Goal: Information Seeking & Learning: Learn about a topic

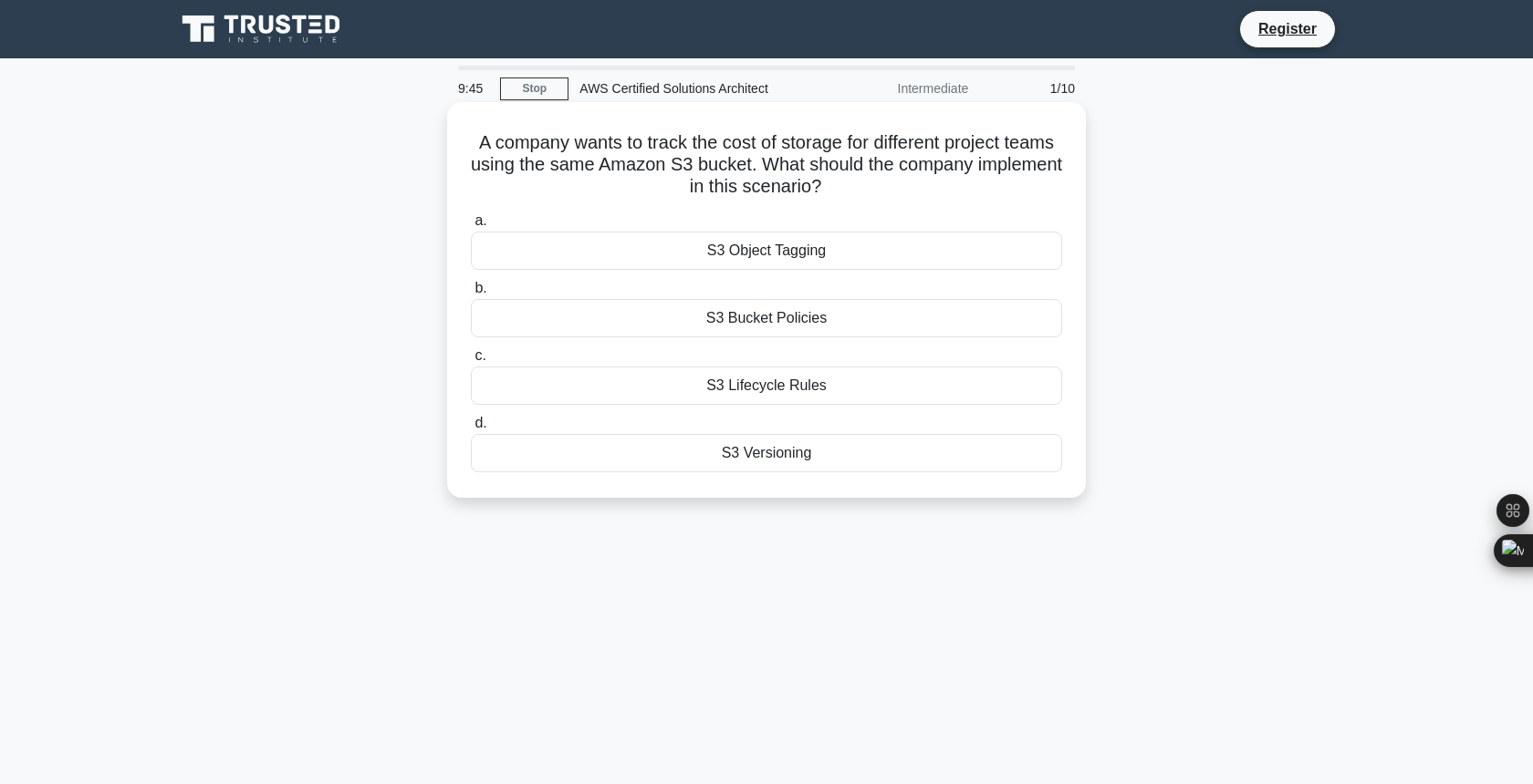
click at [715, 253] on div "S3 Object Tagging" at bounding box center [766, 251] width 591 height 38
click at [471, 227] on input "a. S3 Object Tagging" at bounding box center [471, 221] width 0 height 12
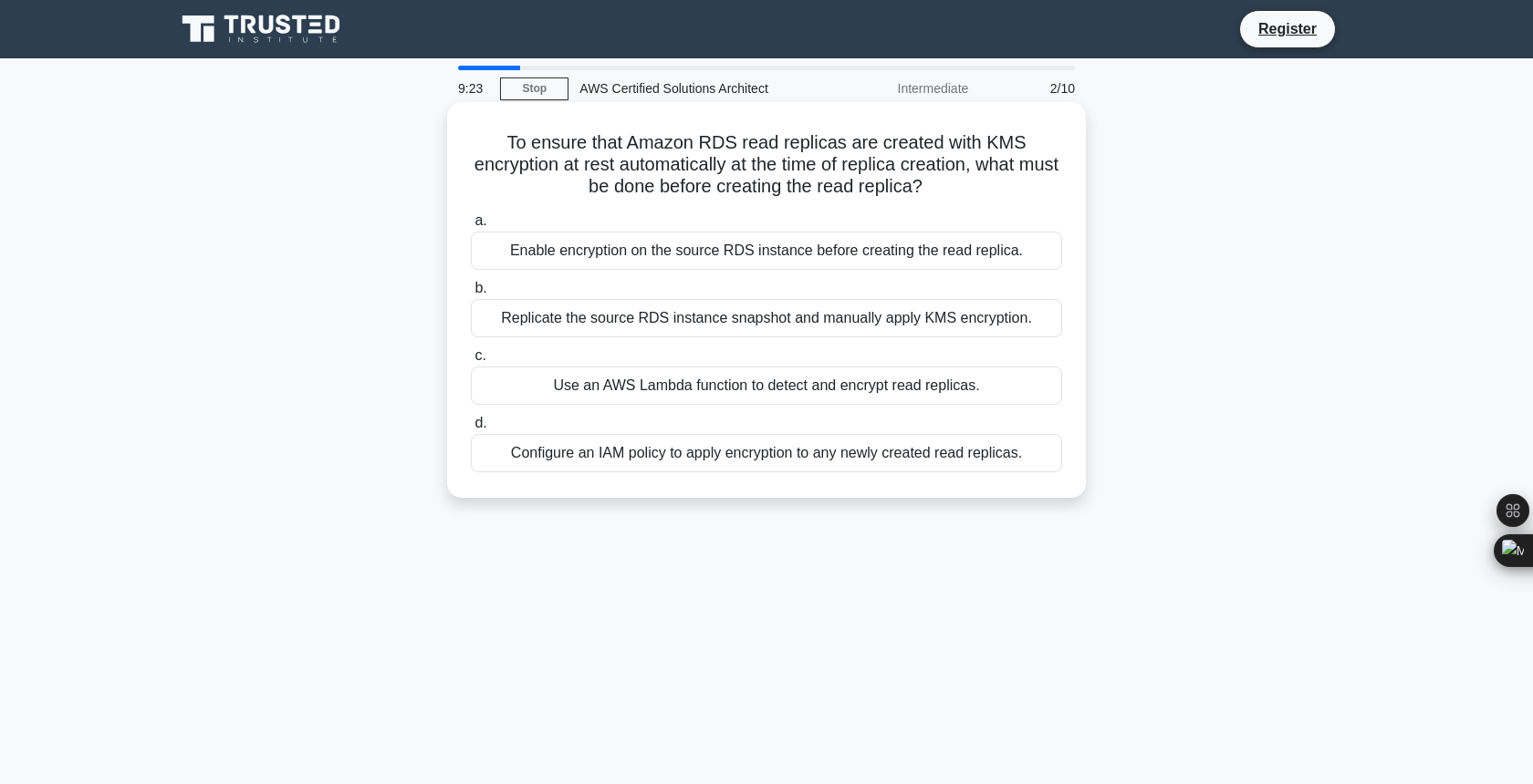
click at [819, 254] on div "Enable encryption on the source RDS instance before creating the read replica." at bounding box center [766, 251] width 591 height 38
click at [471, 227] on input "a. Enable encryption on the source RDS instance before creating the read replic…" at bounding box center [471, 221] width 0 height 12
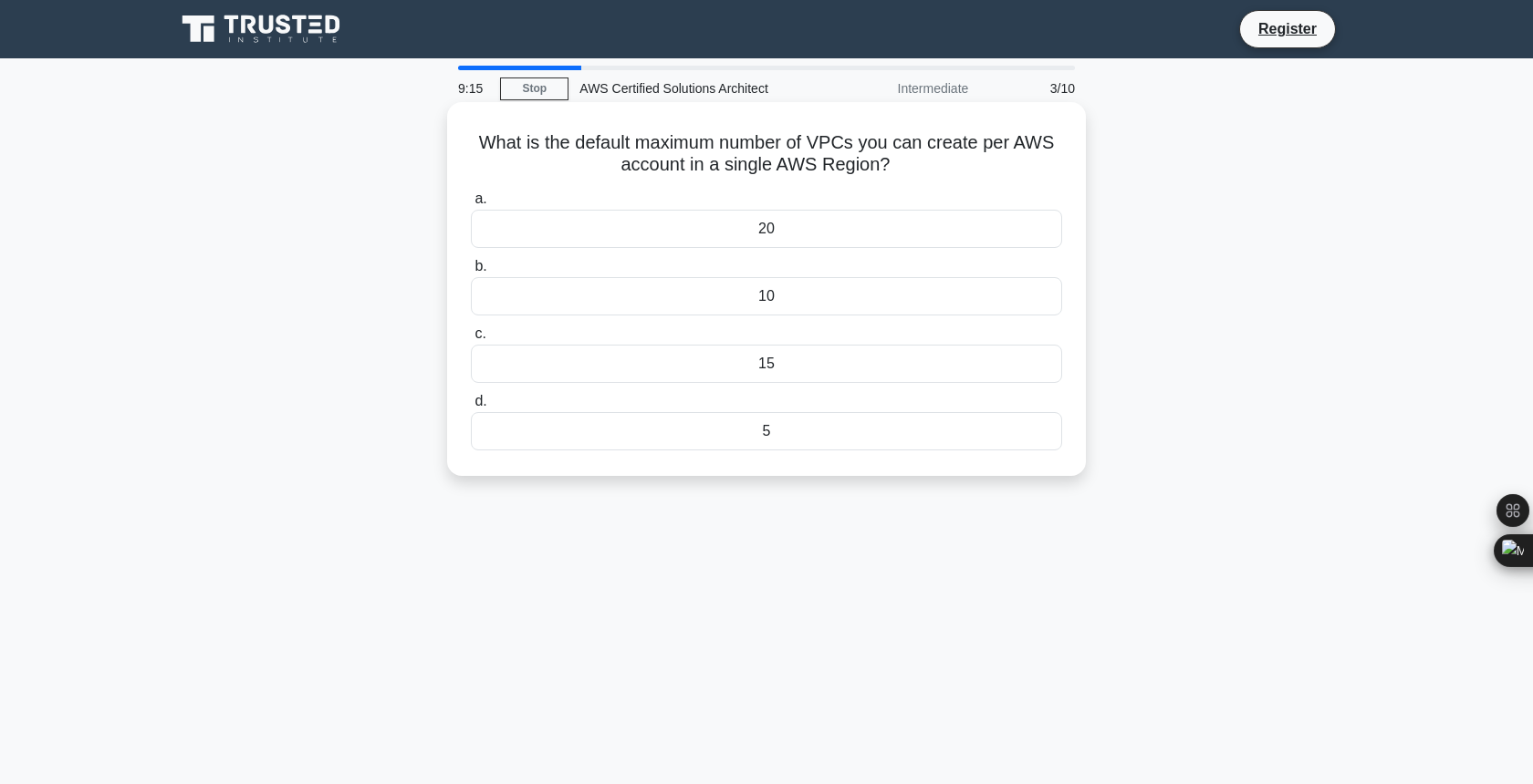
click at [769, 297] on div "10" at bounding box center [766, 296] width 591 height 38
click at [471, 273] on input "b. 10" at bounding box center [471, 267] width 0 height 12
click at [796, 288] on div "Docker" at bounding box center [766, 296] width 591 height 38
click at [471, 273] on input "b. Docker" at bounding box center [471, 267] width 0 height 12
click at [789, 231] on div "CNAME" at bounding box center [766, 228] width 591 height 38
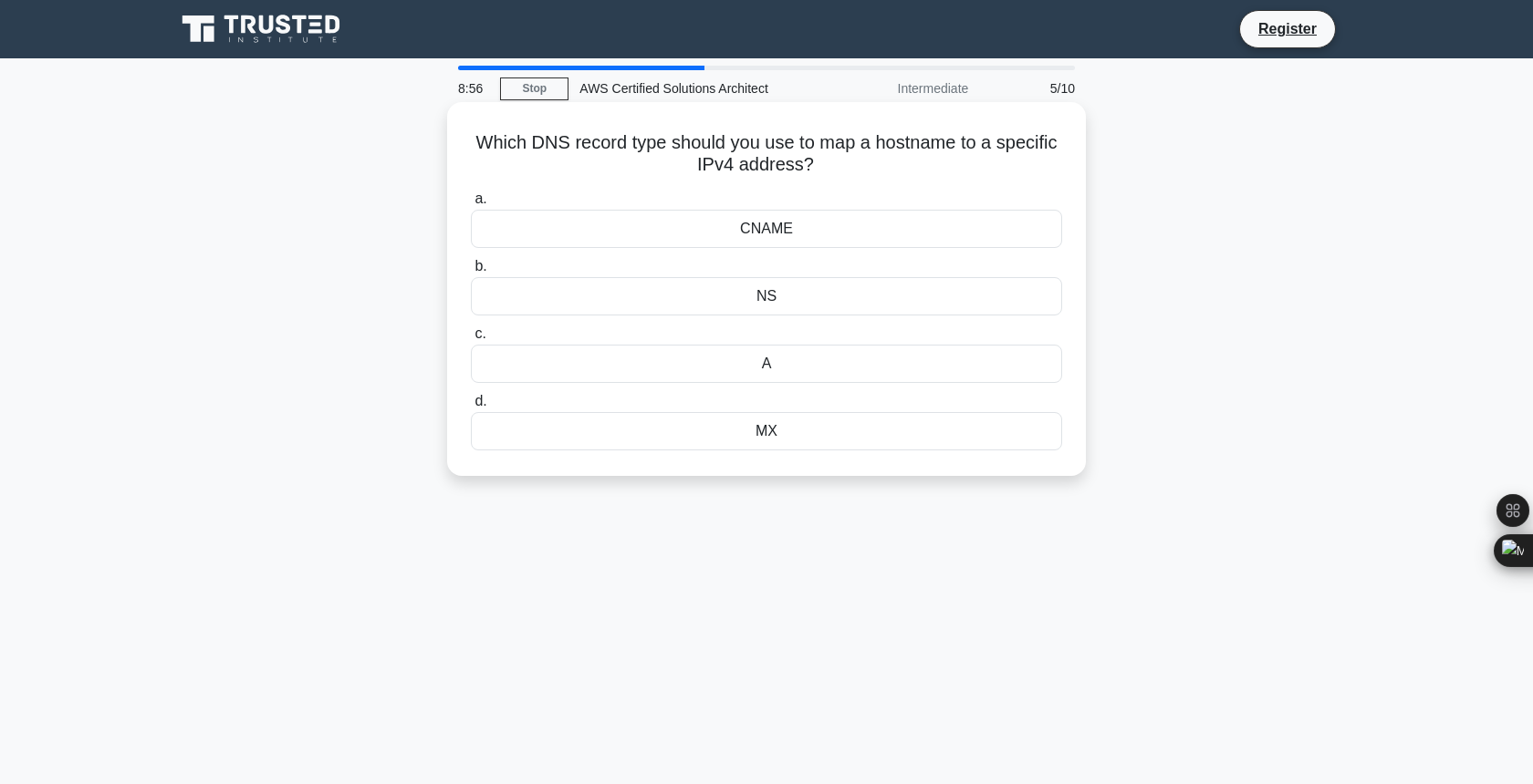
click at [471, 205] on input "a. CNAME" at bounding box center [471, 199] width 0 height 12
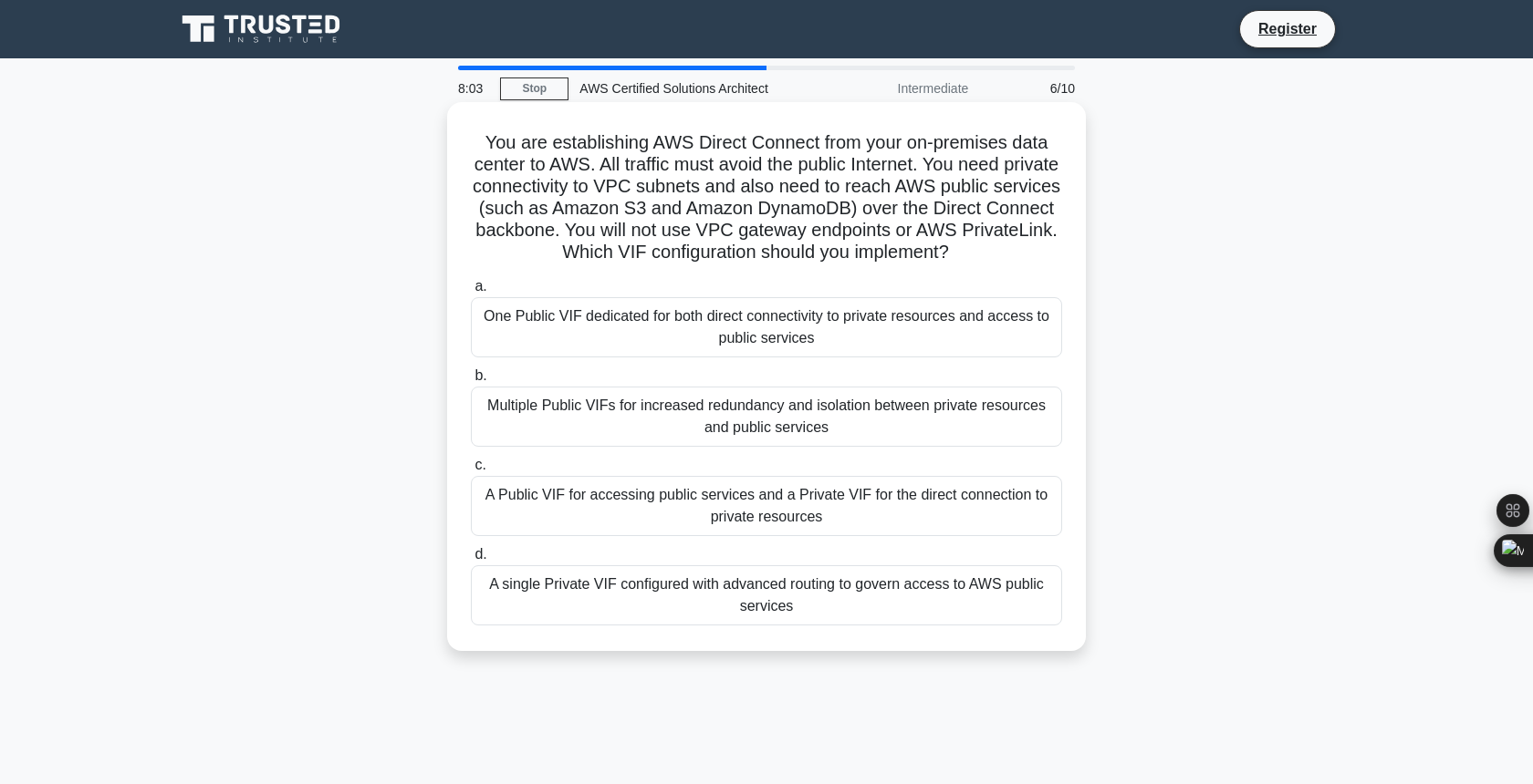
click at [800, 586] on div "A single Private VIF configured with advanced routing to govern access to AWS p…" at bounding box center [766, 596] width 591 height 61
click at [471, 561] on input "d. A single Private VIF configured with advanced routing to govern access to AW…" at bounding box center [471, 555] width 0 height 12
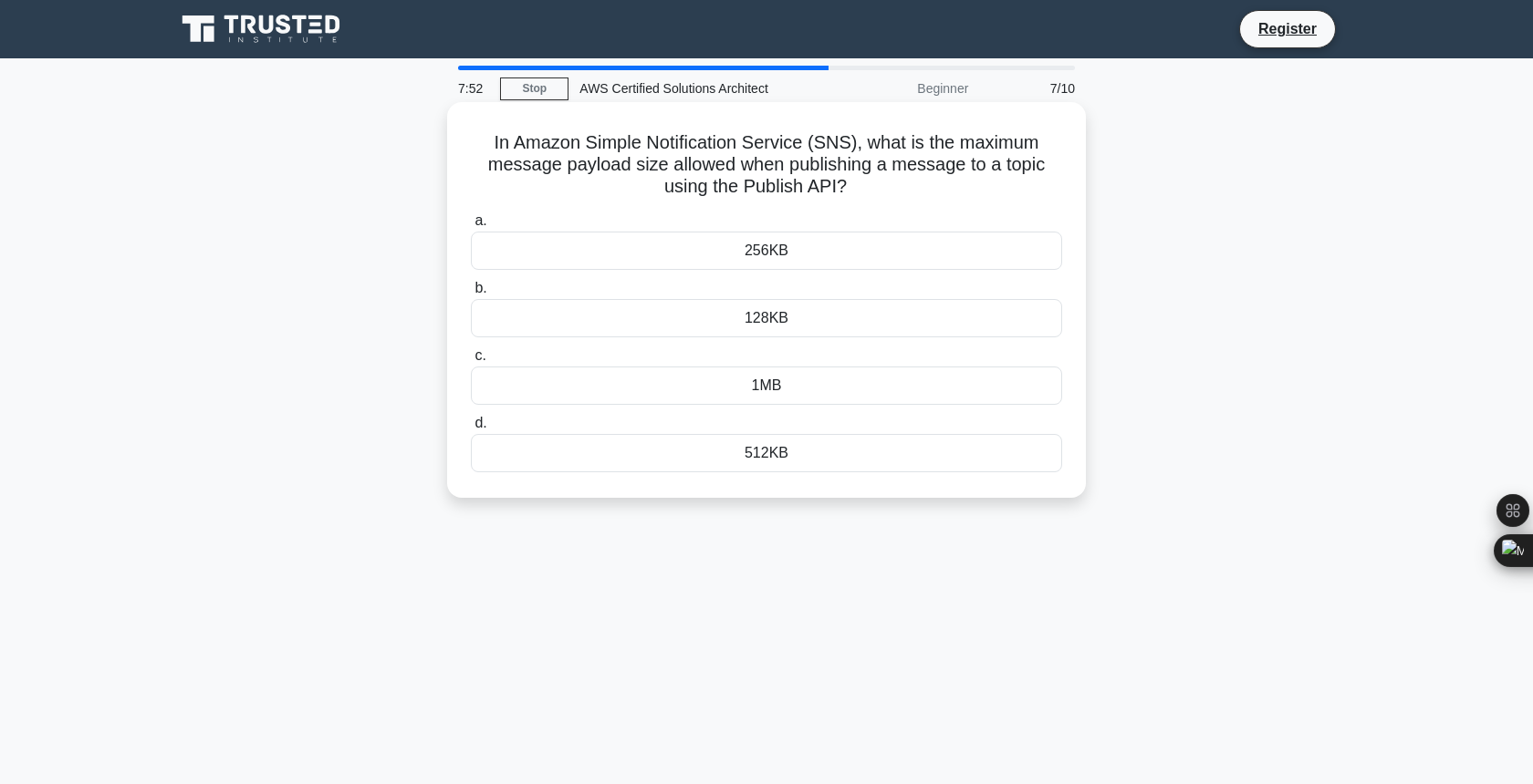
click at [780, 241] on div "256KB" at bounding box center [766, 251] width 591 height 38
click at [471, 227] on input "a. 256KB" at bounding box center [471, 221] width 0 height 12
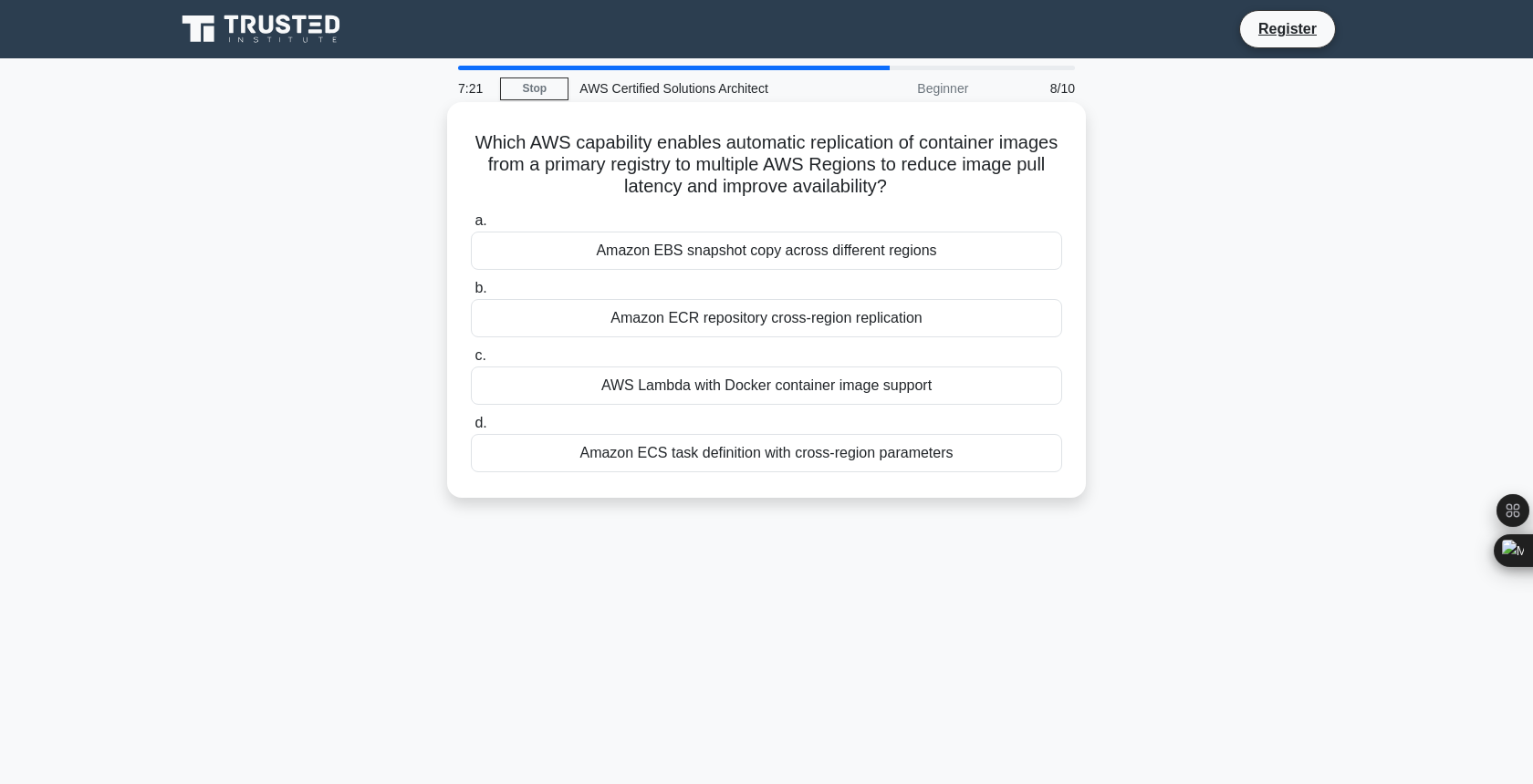
click at [757, 452] on div "Amazon ECS task definition with cross-region parameters" at bounding box center [766, 453] width 591 height 38
click at [471, 430] on input "d. Amazon ECS task definition with cross-region parameters" at bounding box center [471, 423] width 0 height 12
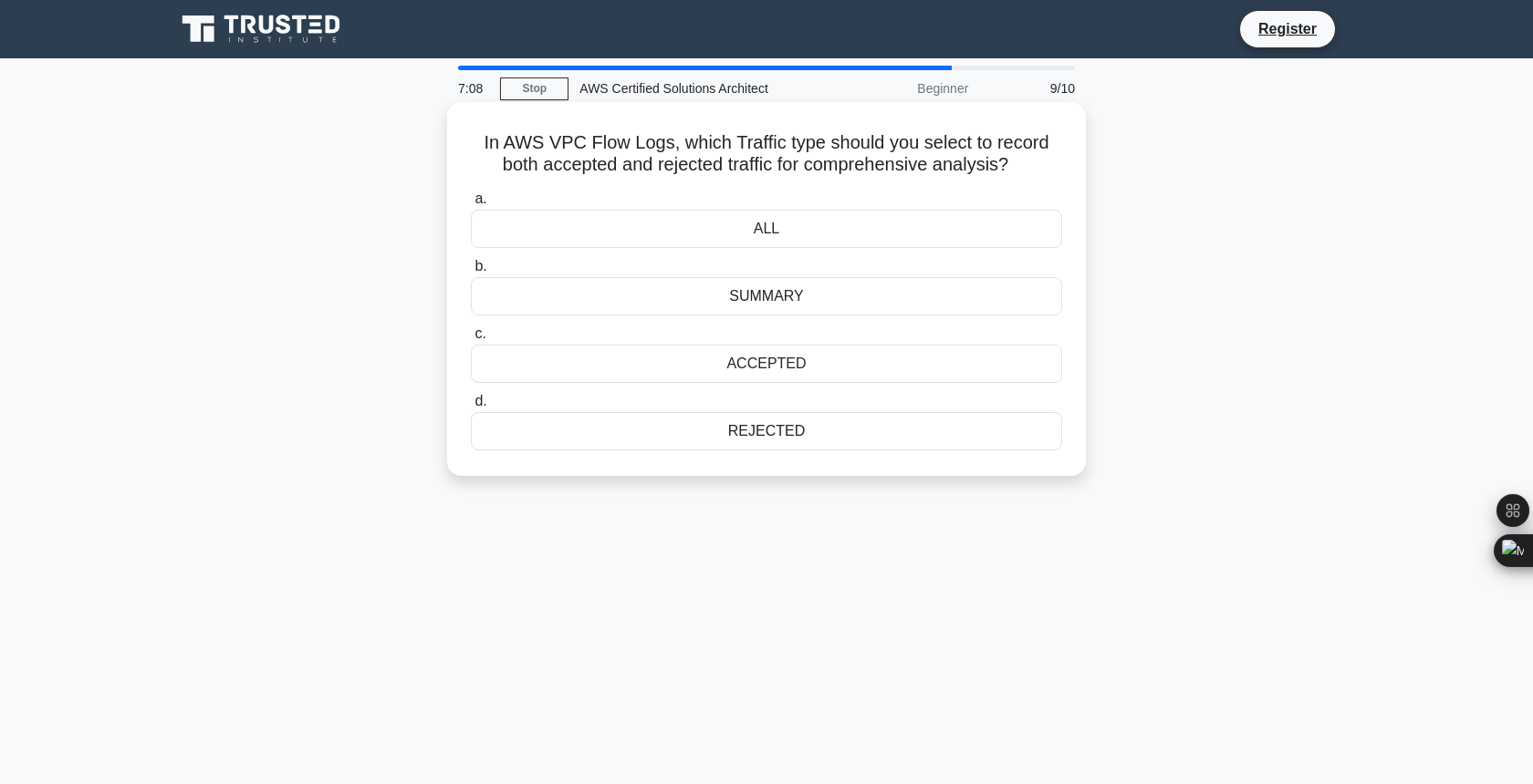
click at [756, 304] on div "SUMMARY" at bounding box center [766, 296] width 591 height 38
click at [471, 273] on input "b. SUMMARY" at bounding box center [471, 267] width 0 height 12
click at [794, 227] on div "Encrypt" at bounding box center [766, 228] width 591 height 38
click at [471, 205] on input "a. Encrypt" at bounding box center [471, 199] width 0 height 12
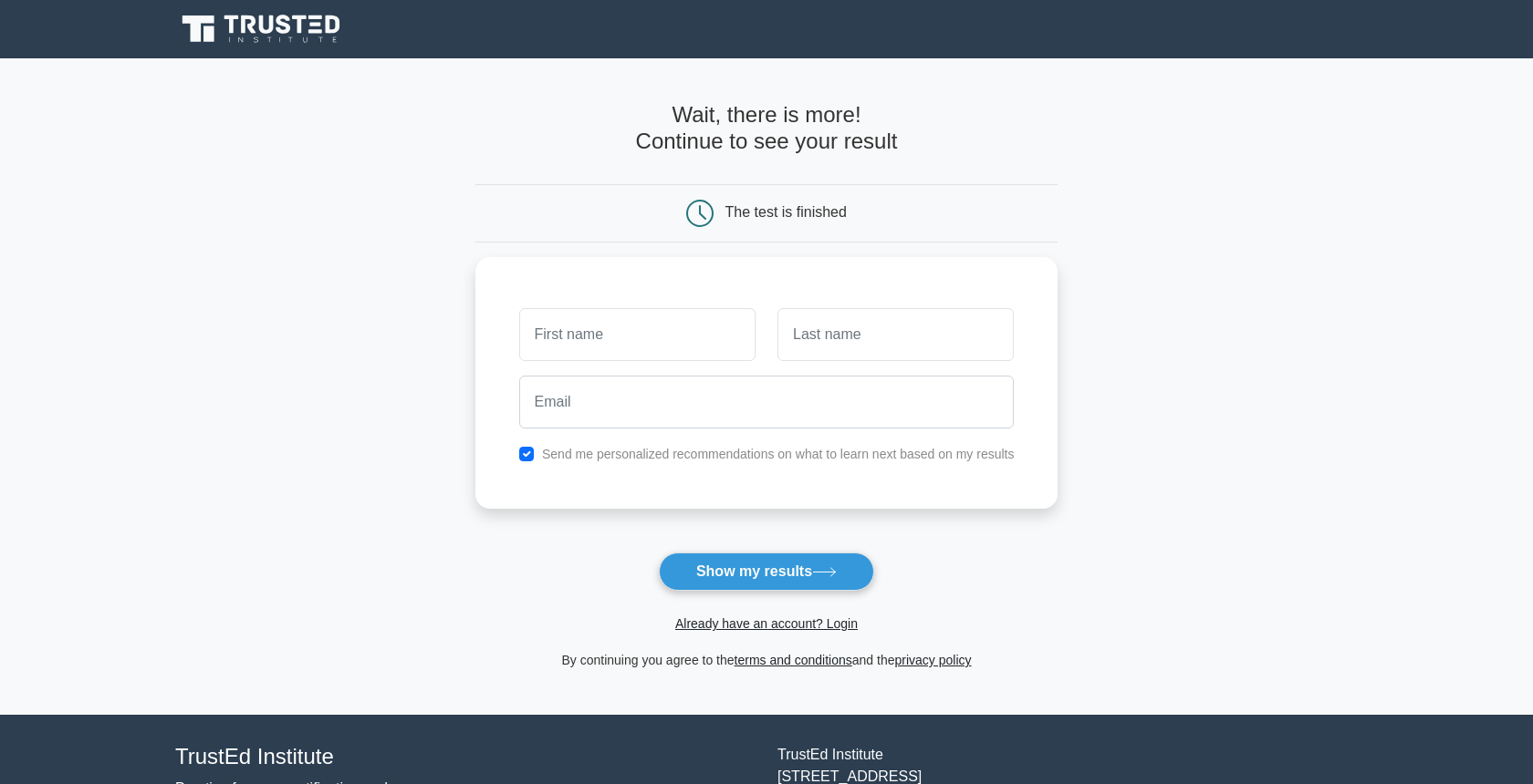
click at [794, 227] on div "The test is finished" at bounding box center [766, 213] width 583 height 59
click at [736, 582] on button "Show my results" at bounding box center [766, 571] width 215 height 38
click at [531, 452] on input "checkbox" at bounding box center [527, 449] width 15 height 15
checkbox input "false"
click at [637, 334] on input "text" at bounding box center [637, 330] width 236 height 53
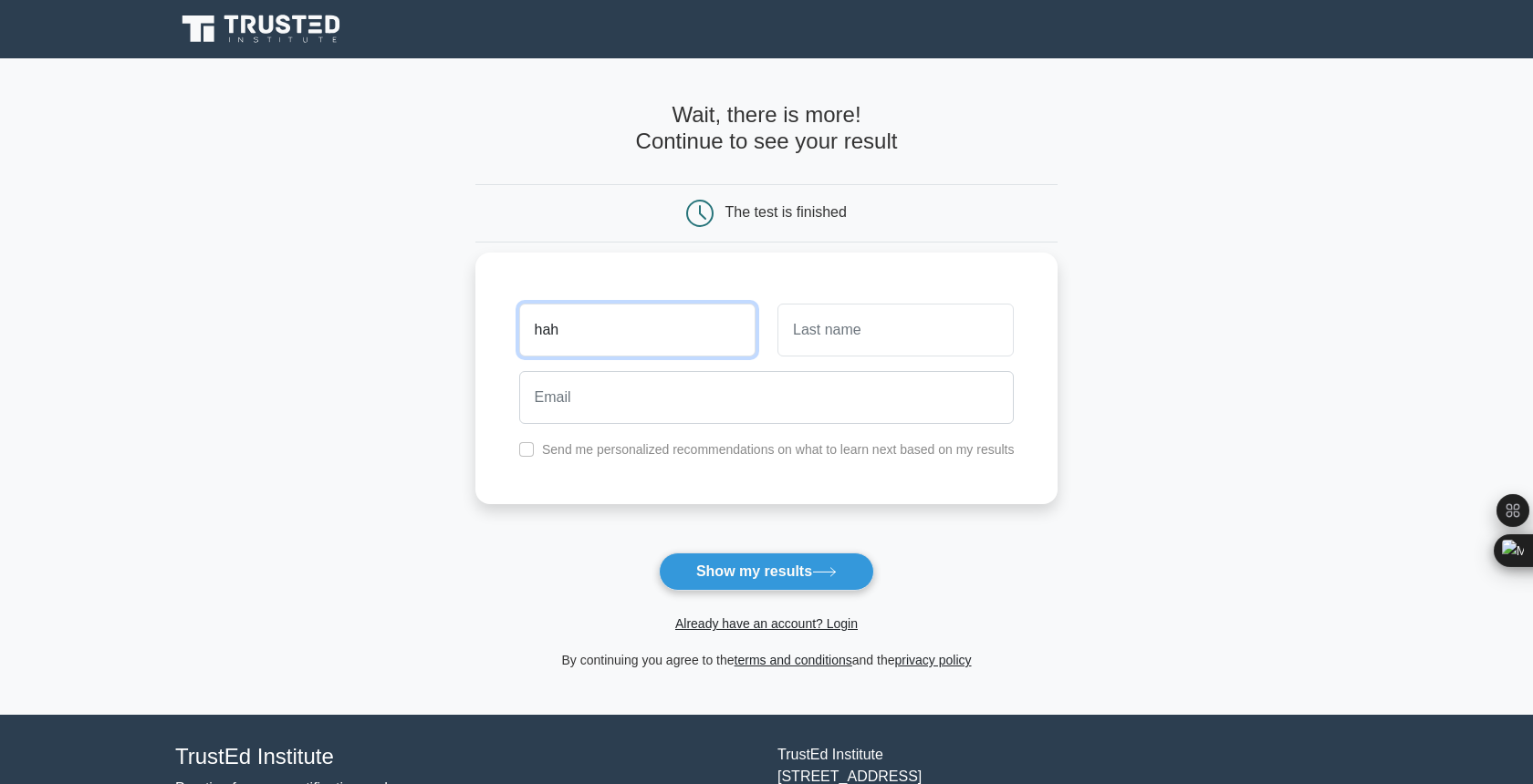
type input "hah"
type input "h"
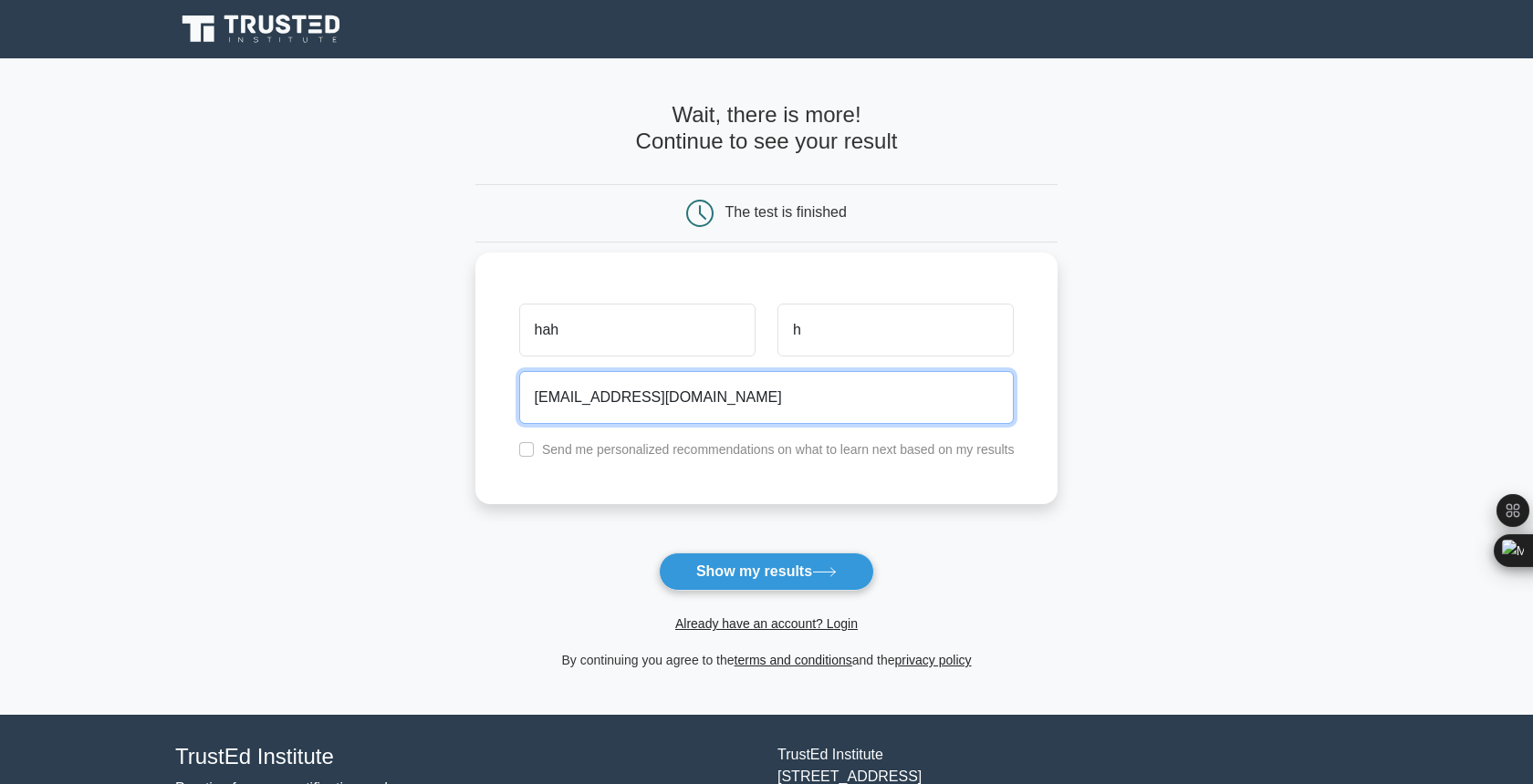
type input "[EMAIL_ADDRESS][DOMAIN_NAME]"
click at [658, 553] on button "Show my results" at bounding box center [766, 571] width 215 height 38
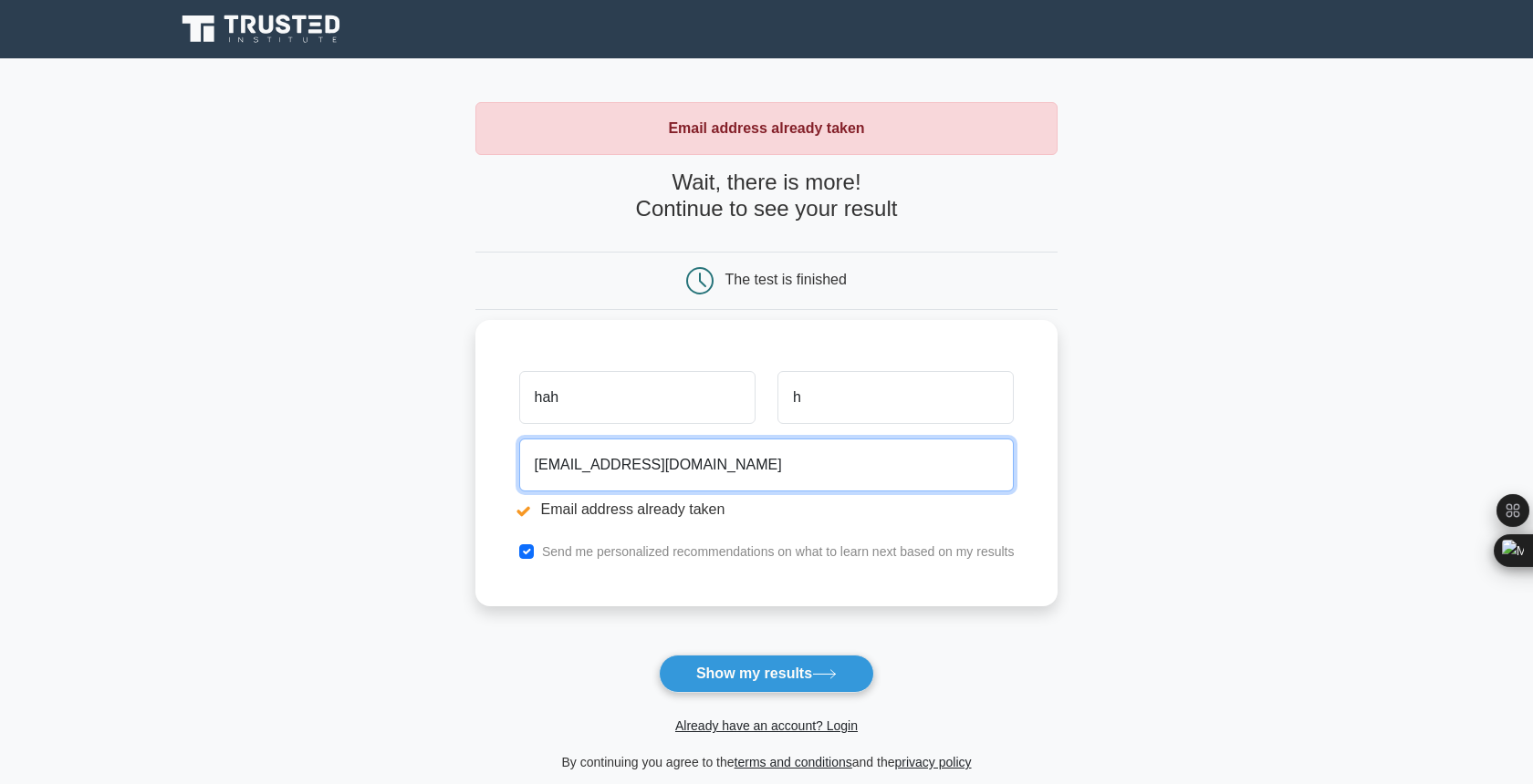
click at [563, 463] on input "[EMAIL_ADDRESS][DOMAIN_NAME]" at bounding box center [766, 465] width 495 height 53
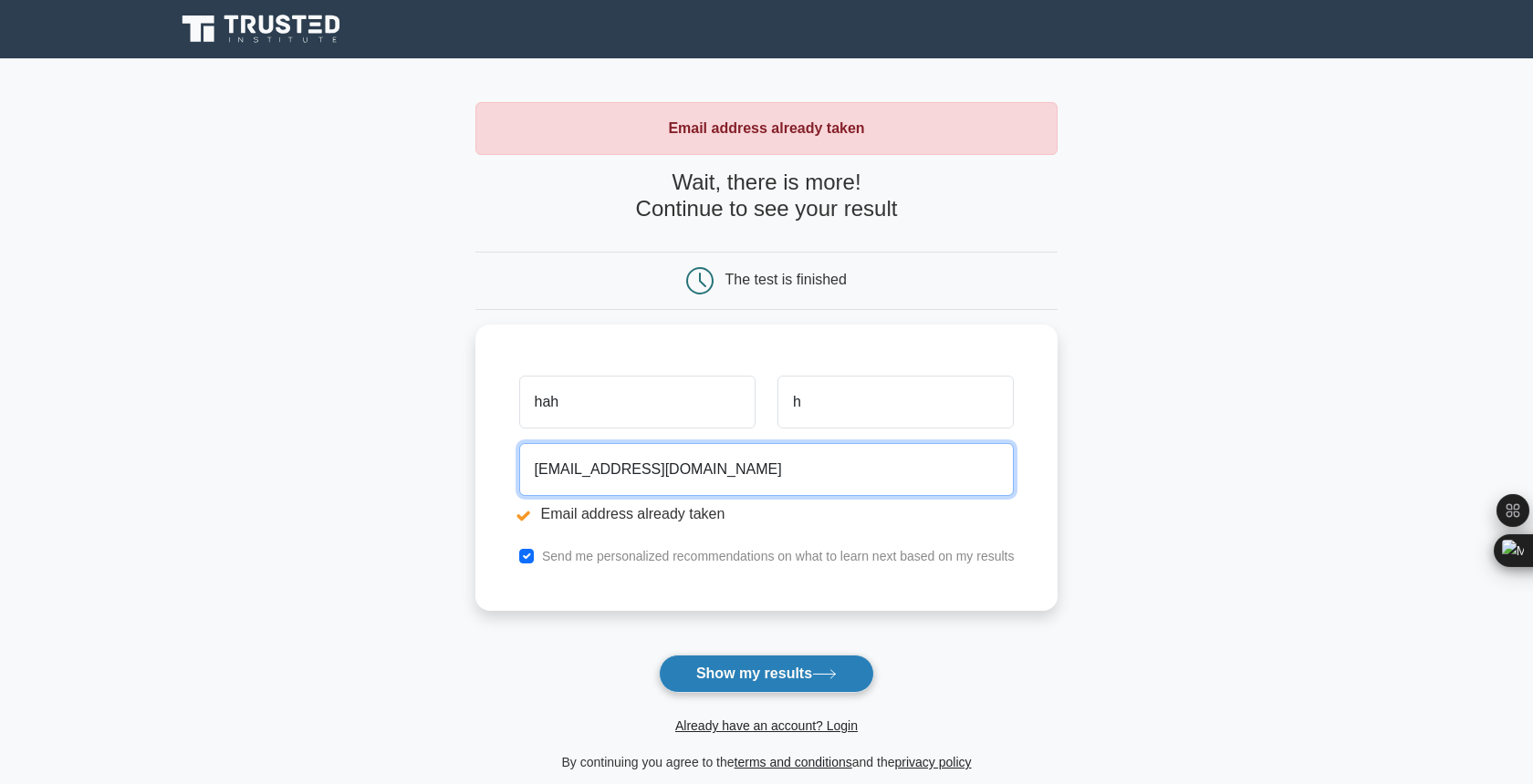
type input "[EMAIL_ADDRESS][DOMAIN_NAME]"
click at [741, 677] on button "Show my results" at bounding box center [766, 673] width 215 height 38
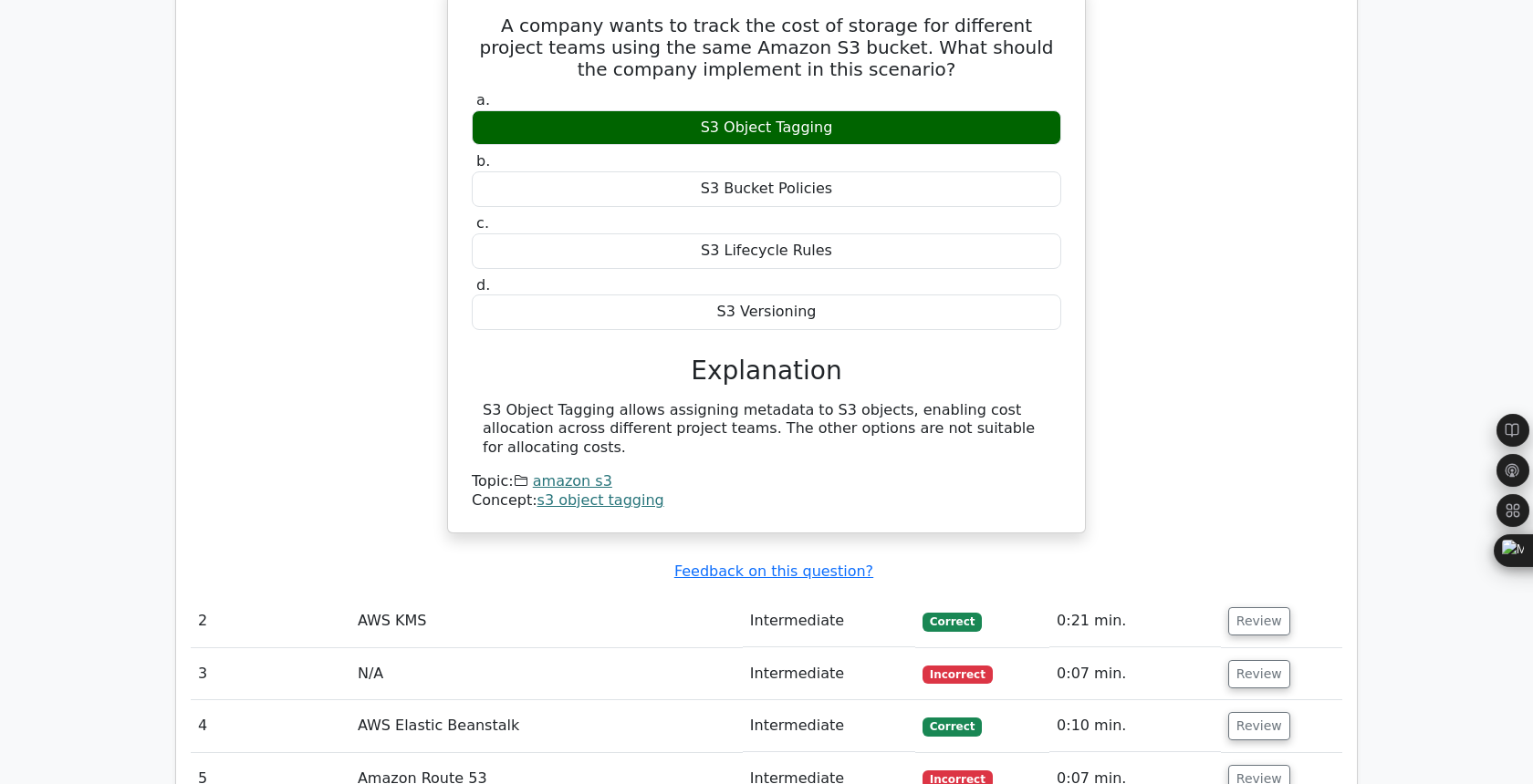
scroll to position [1707, 0]
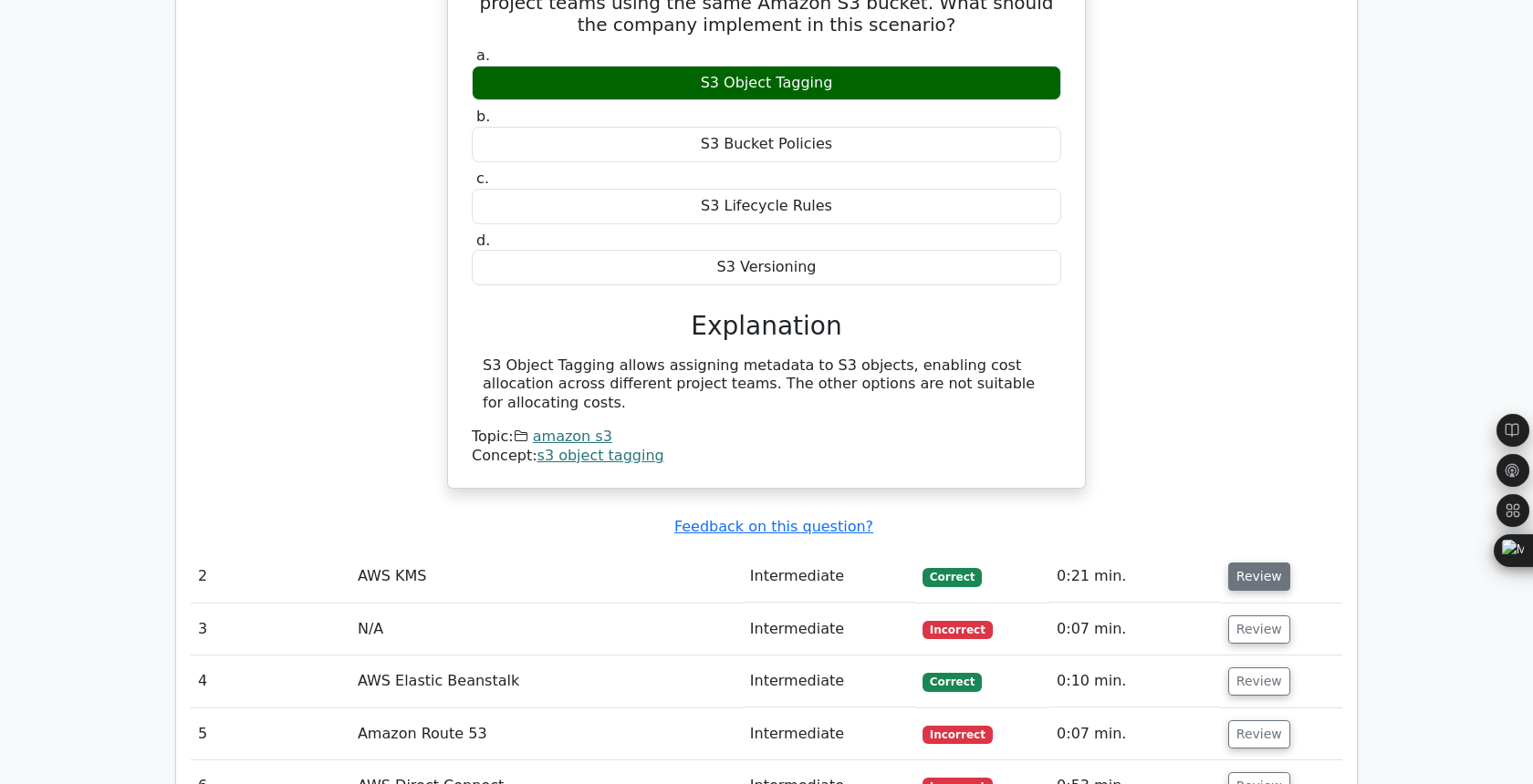
click at [1258, 563] on button "Review" at bounding box center [1259, 577] width 62 height 28
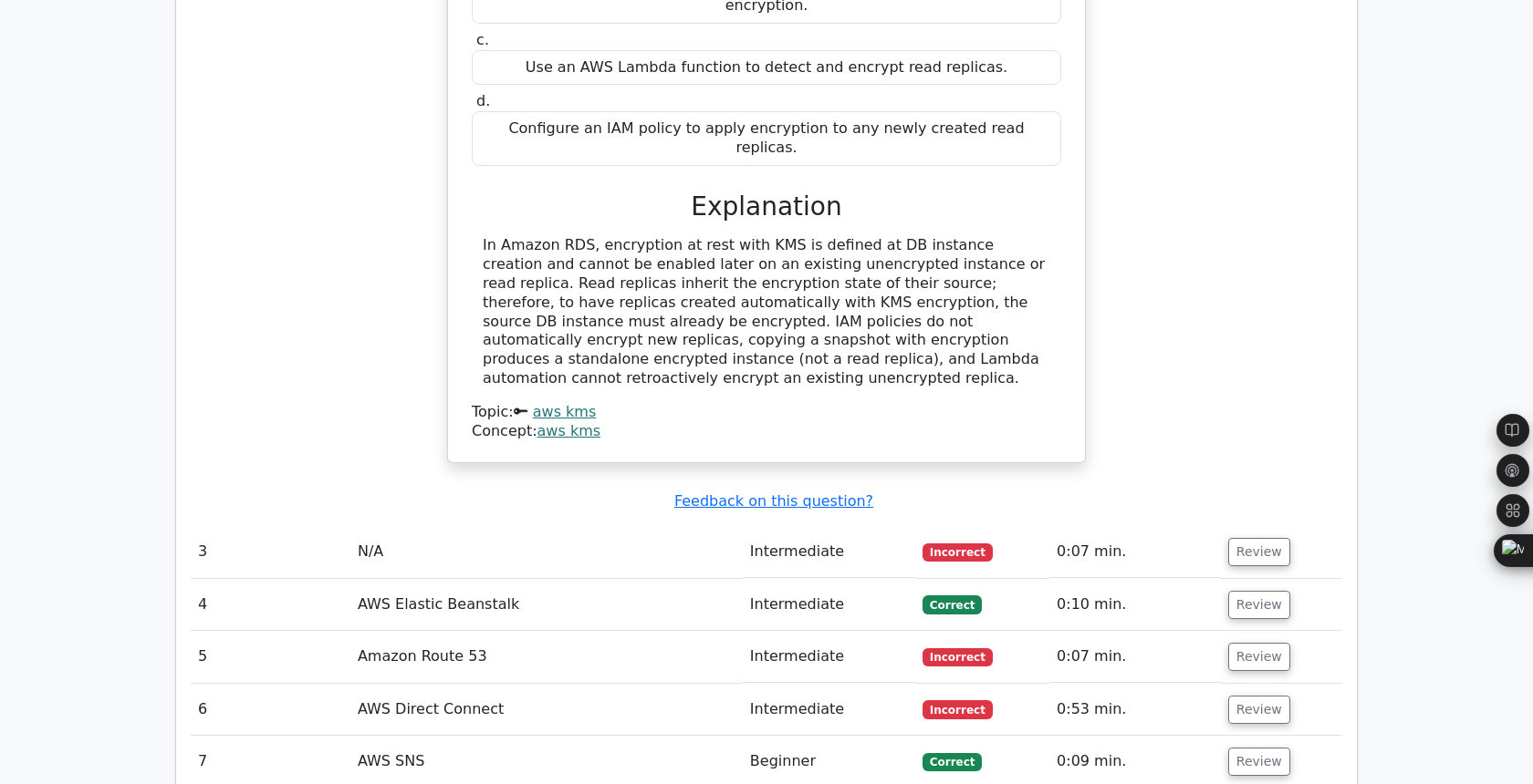
scroll to position [2550, 0]
click at [1243, 536] on button "Review" at bounding box center [1259, 550] width 62 height 28
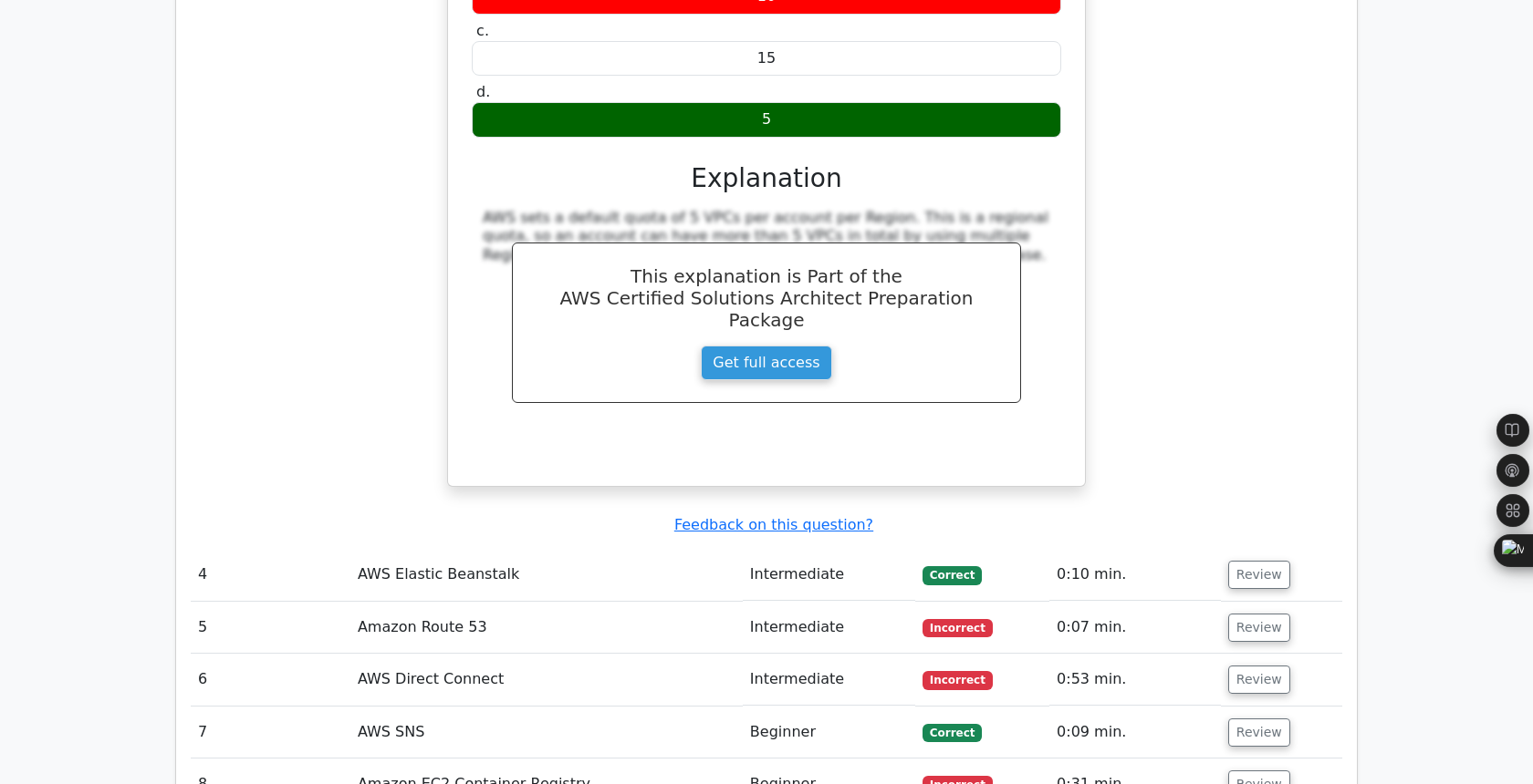
scroll to position [3317, 0]
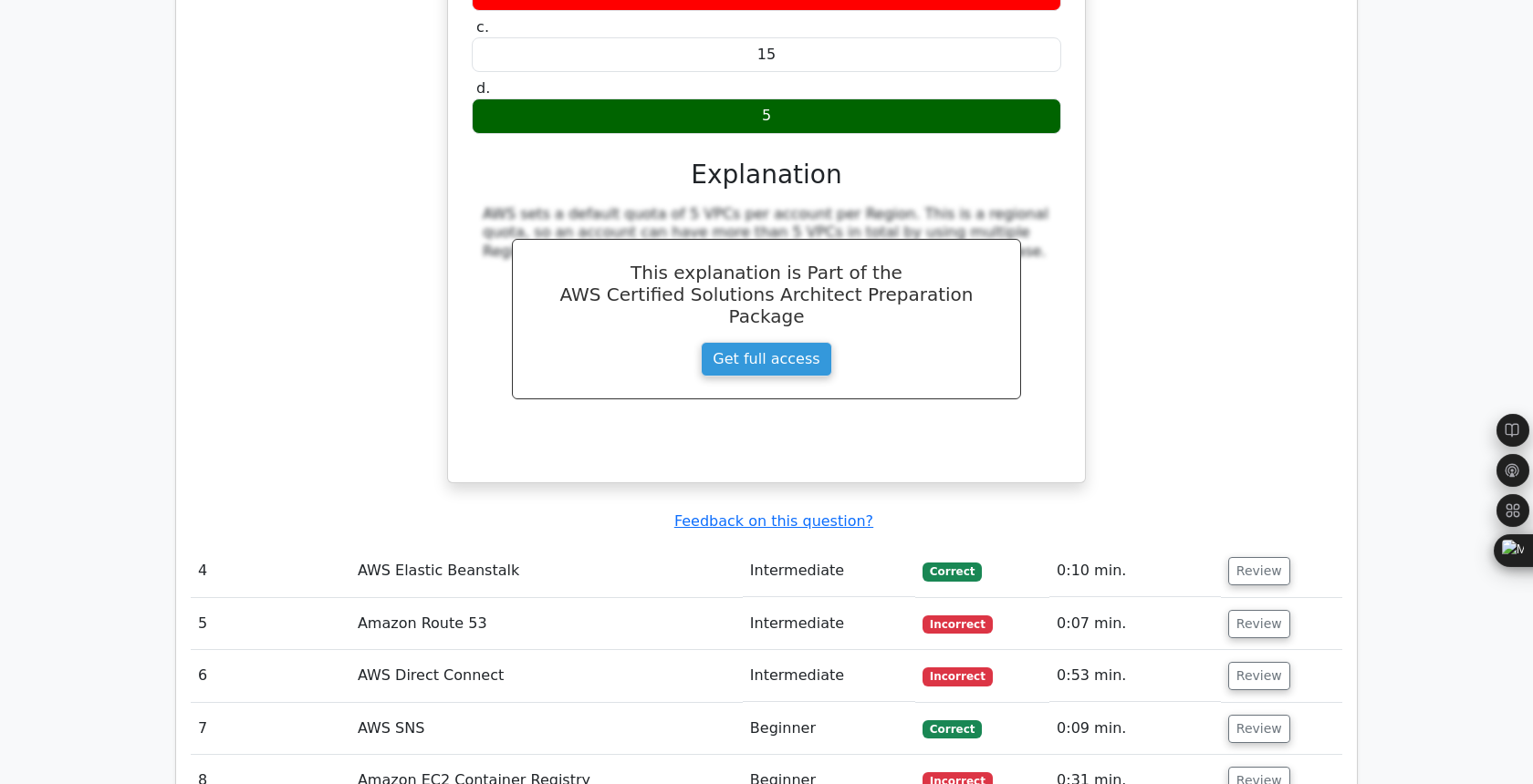
click at [1243, 557] on button "Review" at bounding box center [1259, 571] width 62 height 28
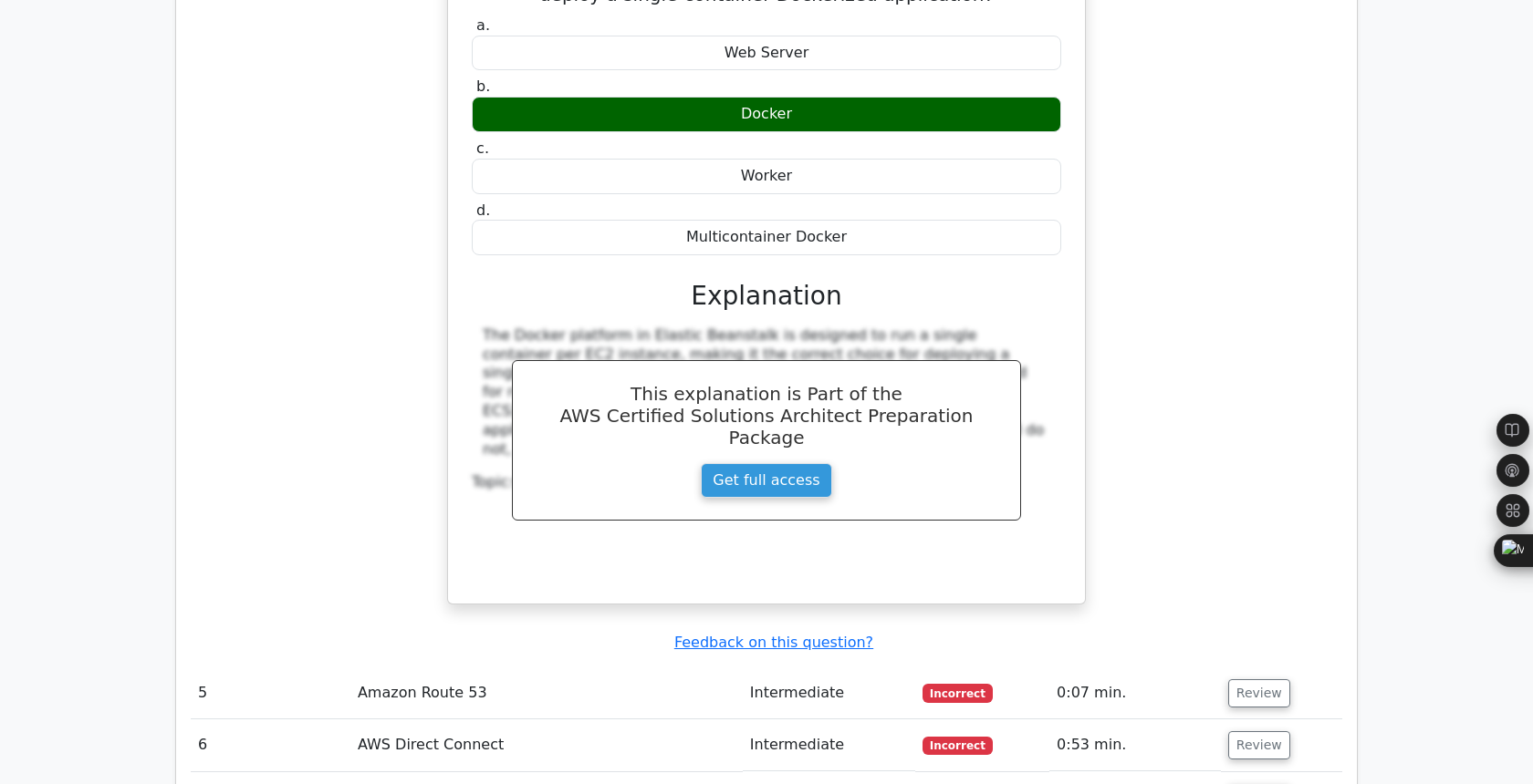
scroll to position [3986, 0]
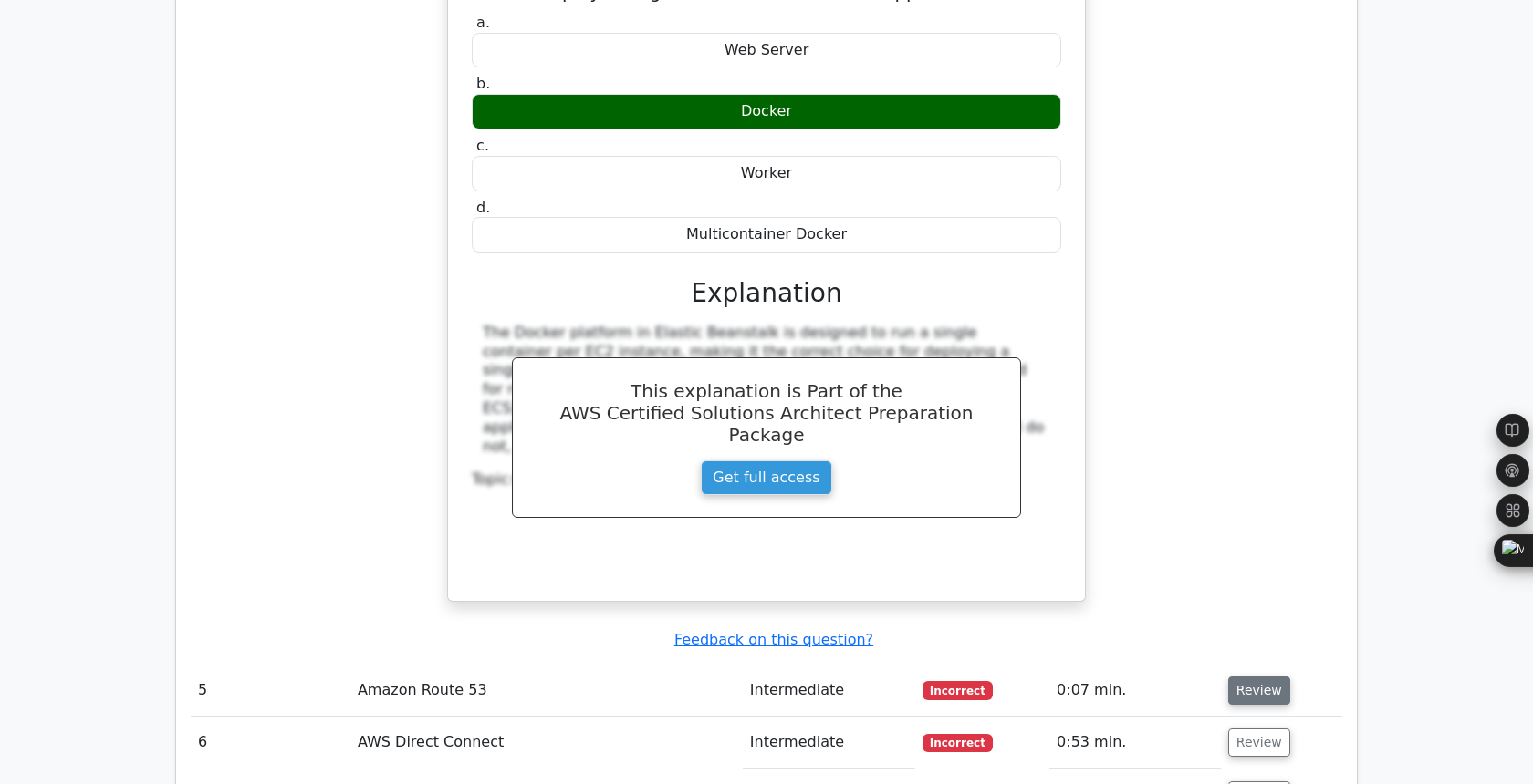
click at [1257, 677] on button "Review" at bounding box center [1259, 691] width 62 height 28
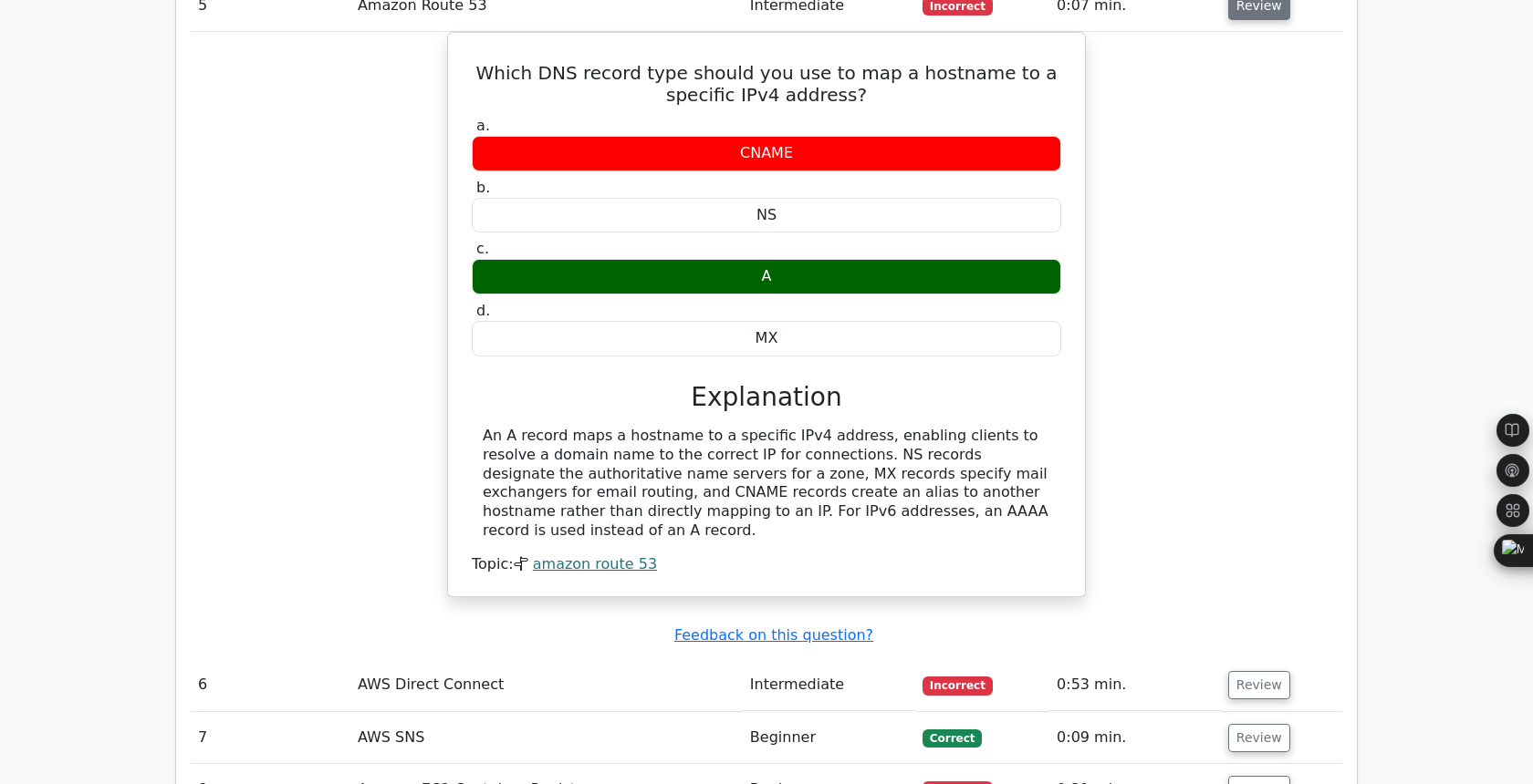
scroll to position [4722, 0]
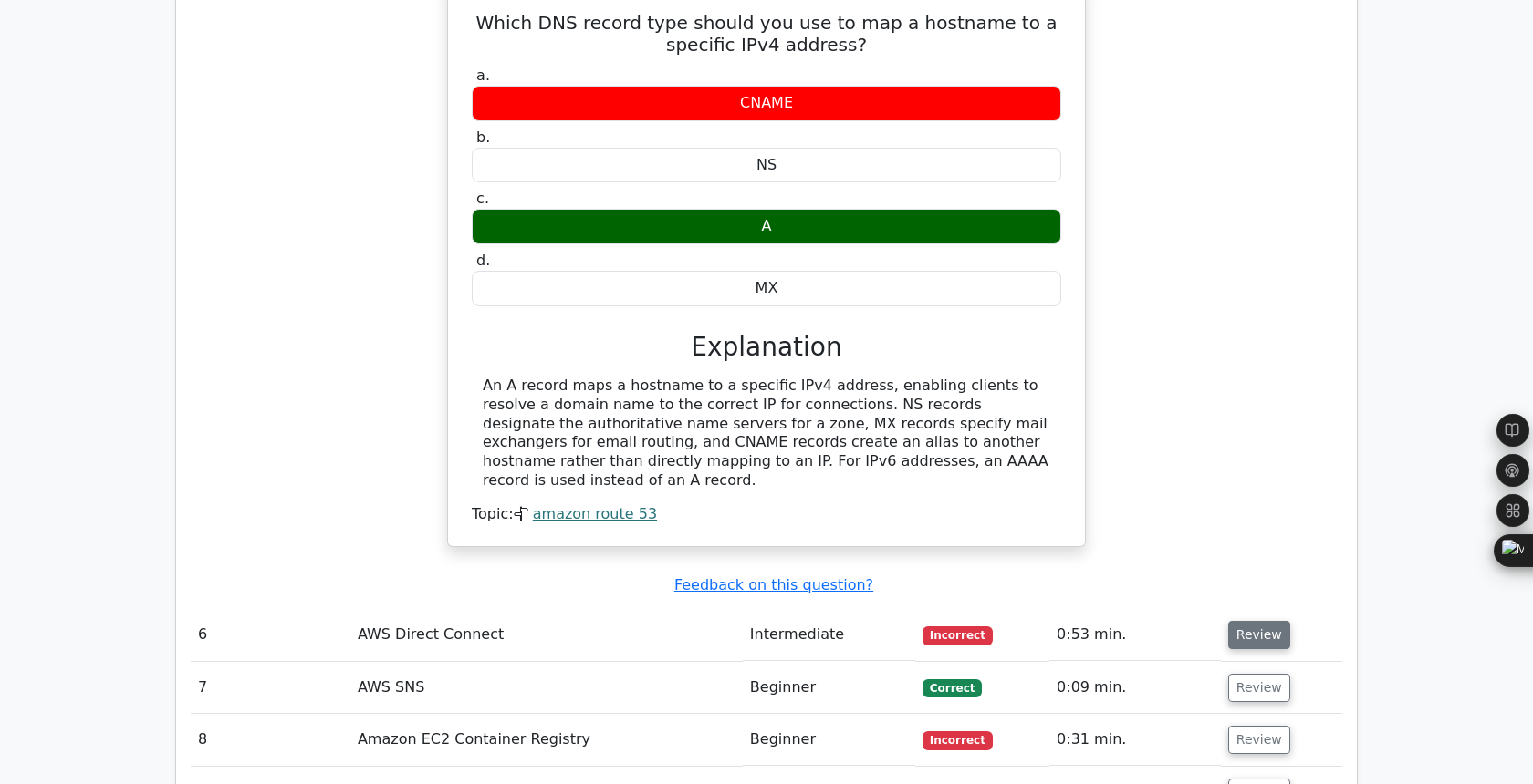
click at [1255, 621] on button "Review" at bounding box center [1259, 635] width 62 height 28
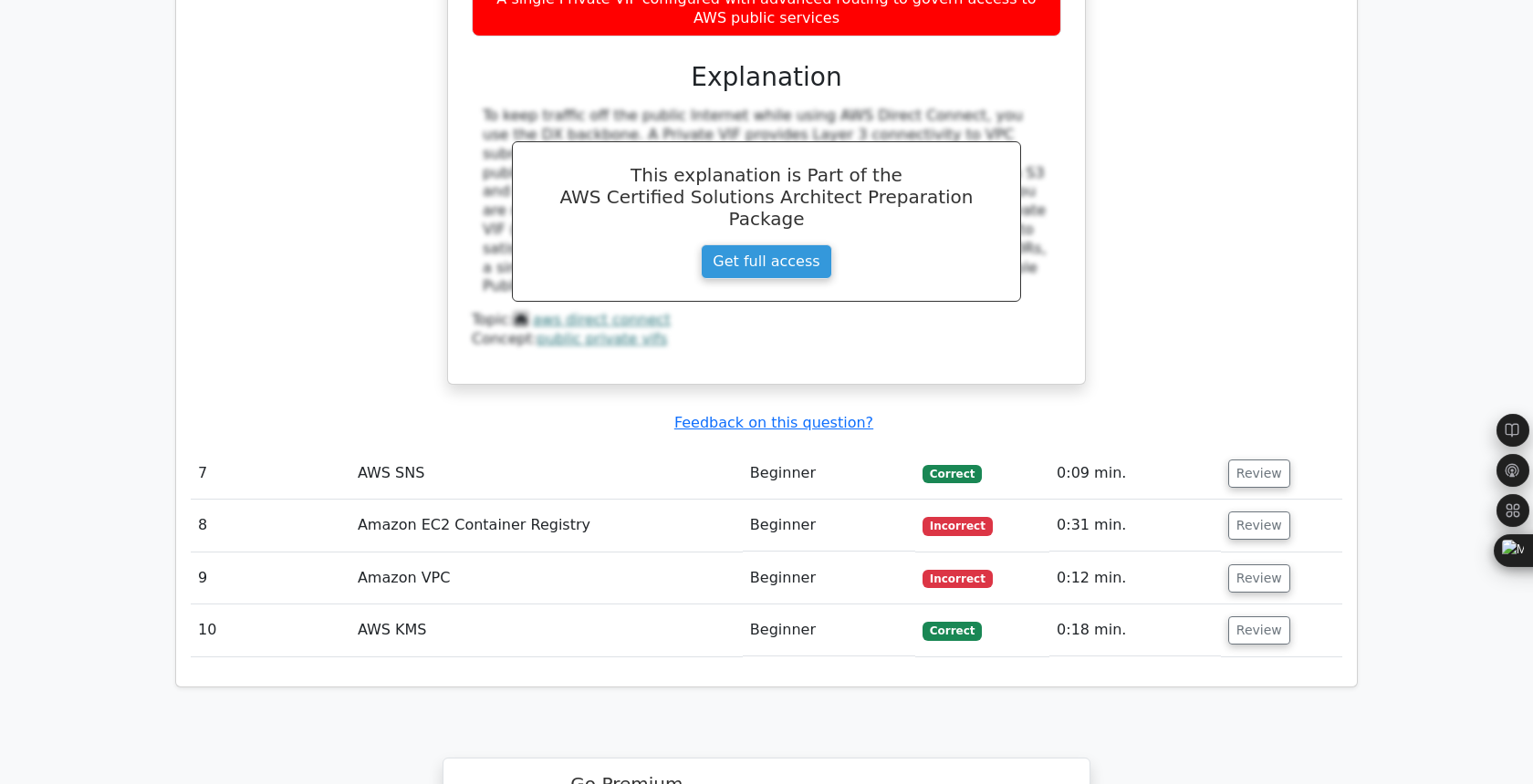
scroll to position [5866, 0]
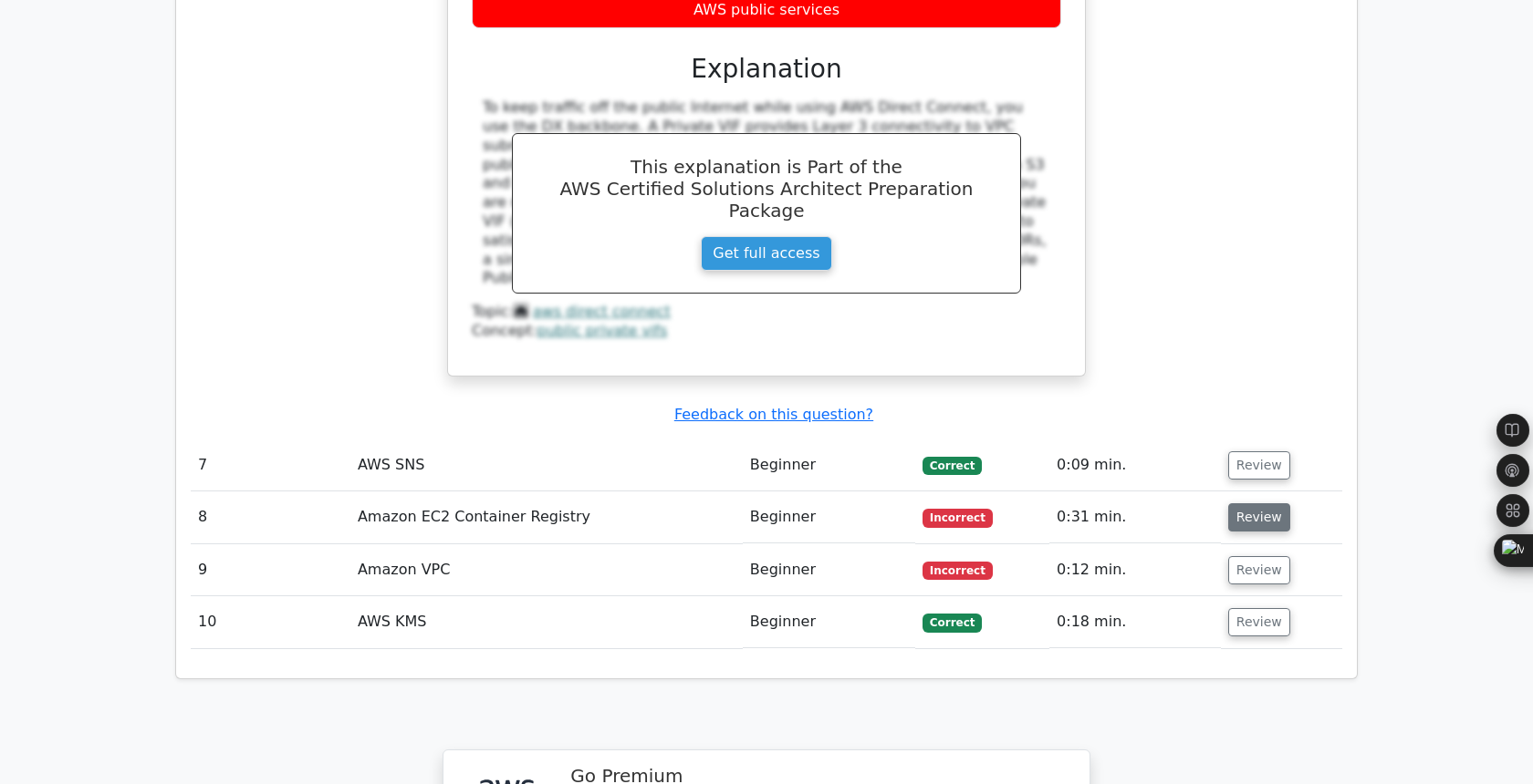
click at [1251, 503] on button "Review" at bounding box center [1259, 517] width 62 height 28
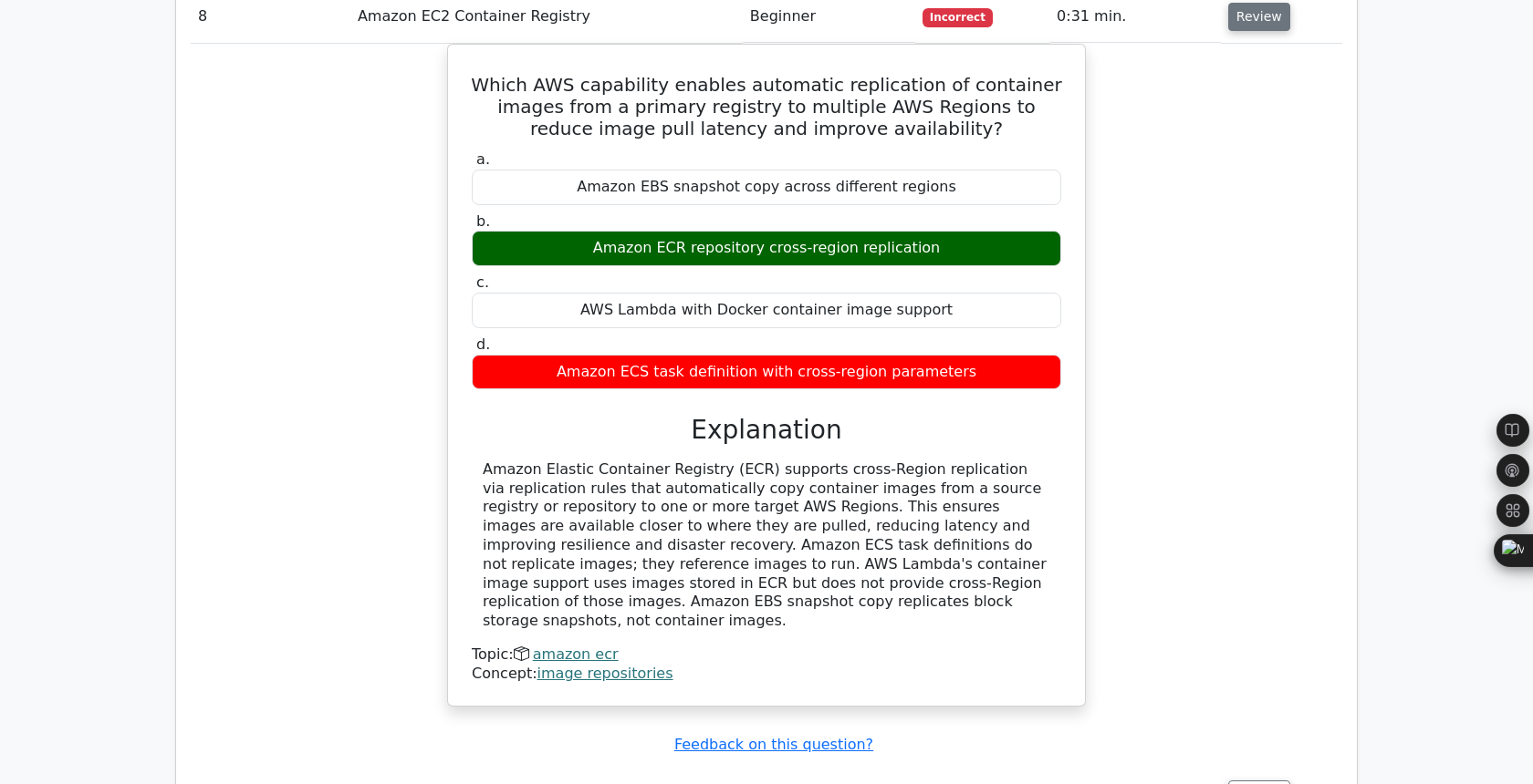
scroll to position [6417, 0]
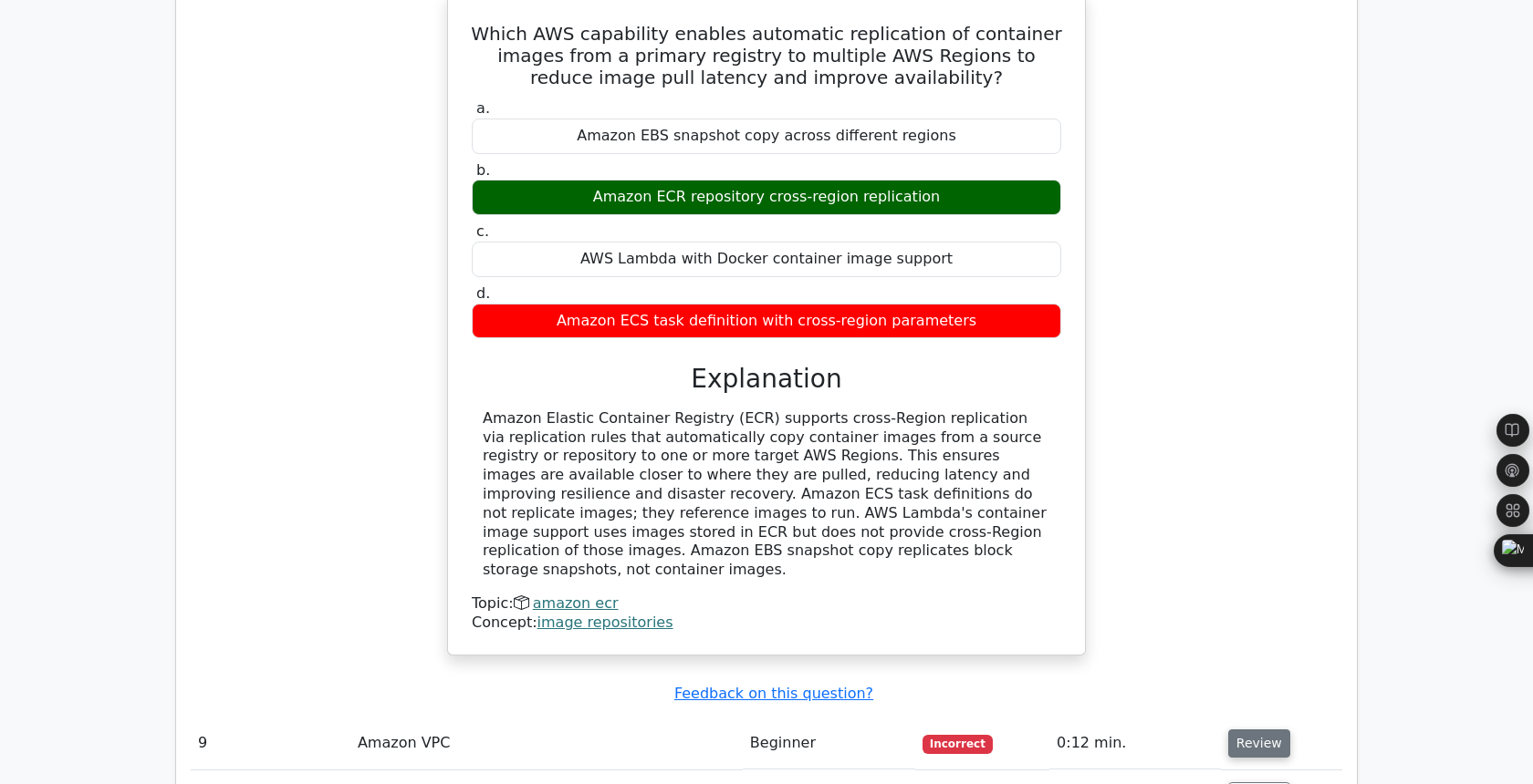
click at [1250, 730] on button "Review" at bounding box center [1259, 744] width 62 height 28
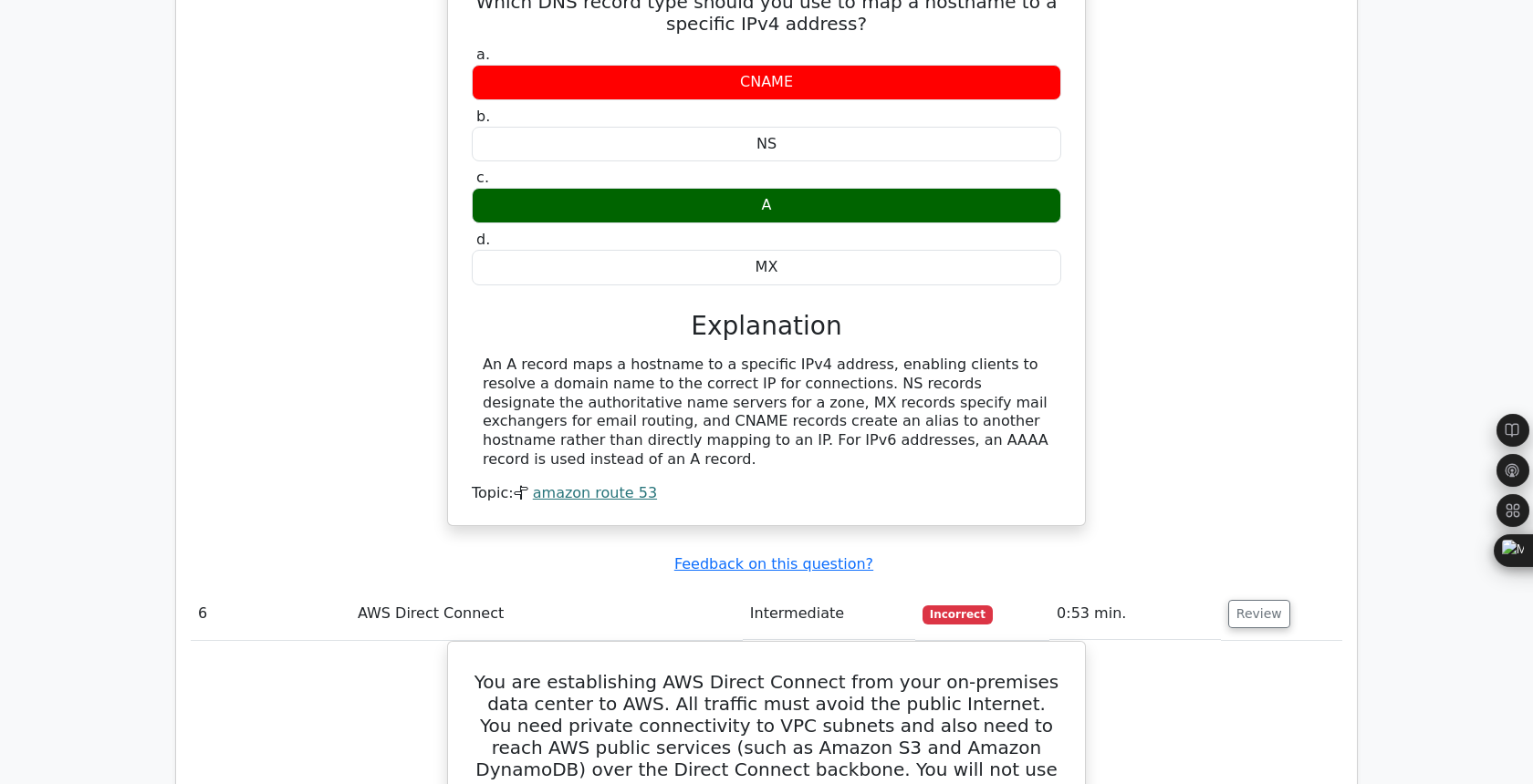
scroll to position [4744, 0]
